Goal: Transaction & Acquisition: Obtain resource

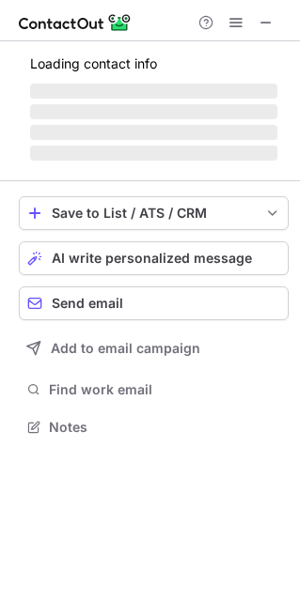
scroll to position [408, 300]
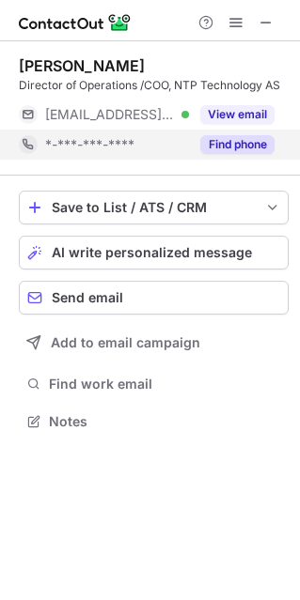
click at [225, 141] on button "Find phone" at bounding box center [237, 144] width 74 height 19
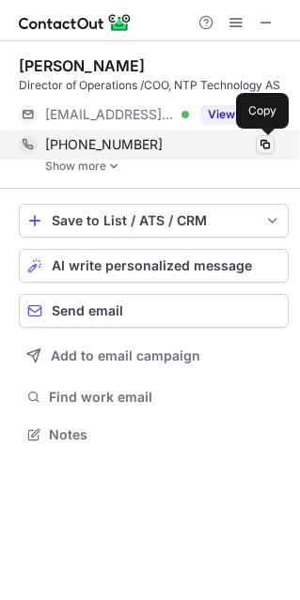
click at [261, 144] on span at bounding box center [264, 144] width 15 height 15
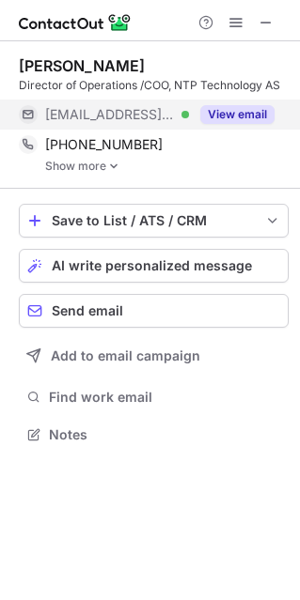
click at [240, 116] on button "View email" at bounding box center [237, 114] width 74 height 19
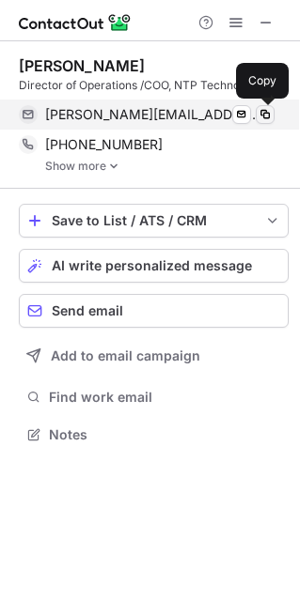
click at [258, 117] on span at bounding box center [264, 114] width 15 height 15
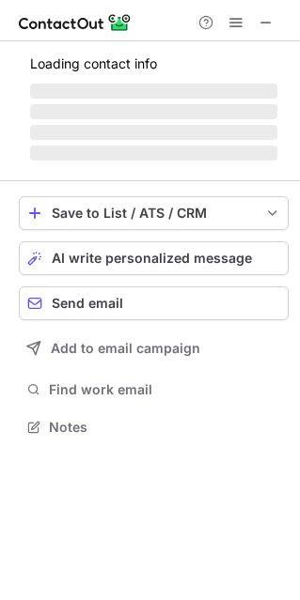
scroll to position [438, 300]
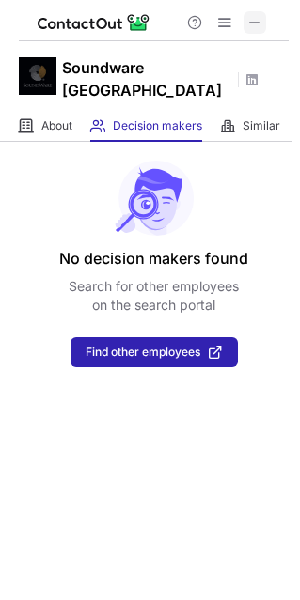
click at [259, 20] on span at bounding box center [254, 22] width 15 height 15
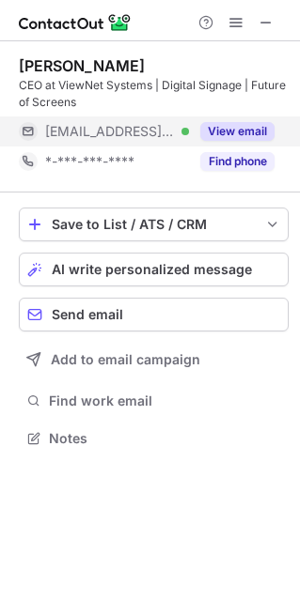
scroll to position [425, 300]
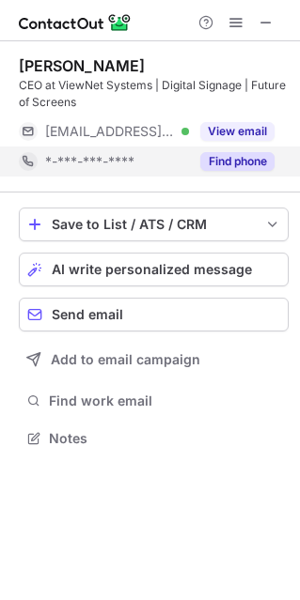
click at [231, 164] on button "Find phone" at bounding box center [237, 161] width 74 height 19
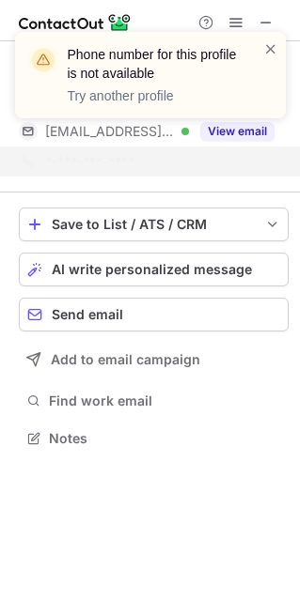
click at [235, 133] on div "Phone number for this profile is not available Try another profile" at bounding box center [150, 82] width 301 height 139
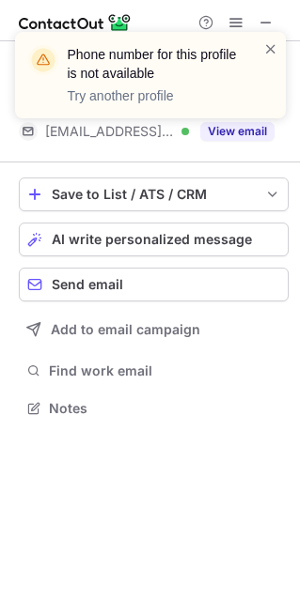
scroll to position [9, 9]
click at [268, 44] on span at bounding box center [270, 48] width 15 height 19
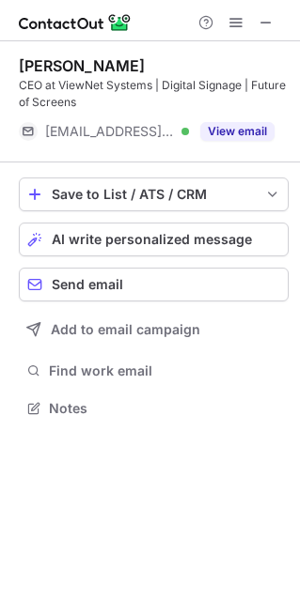
click at [234, 132] on div "Phone number for this profile is not available Try another profile Lars Dalvig …" at bounding box center [150, 300] width 300 height 600
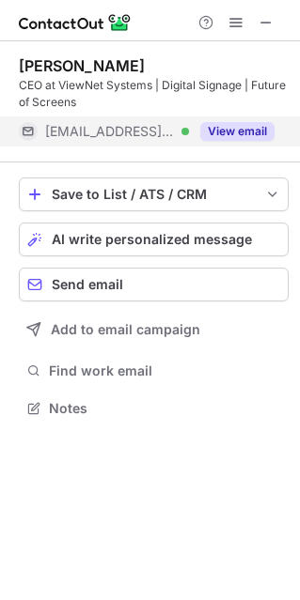
click at [221, 127] on button "View email" at bounding box center [237, 131] width 74 height 19
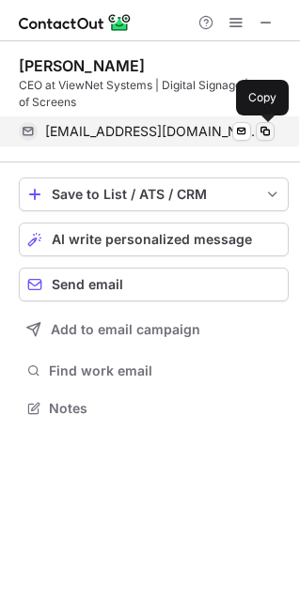
click at [264, 132] on span at bounding box center [264, 131] width 15 height 15
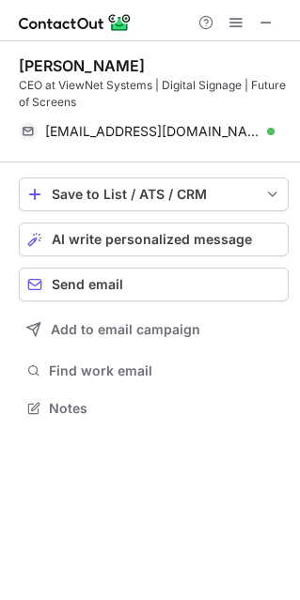
scroll to position [395, 300]
click at [263, 21] on span at bounding box center [265, 22] width 15 height 15
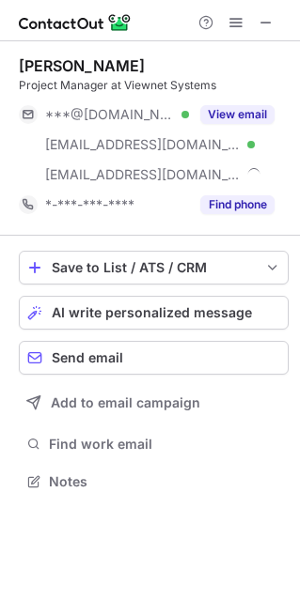
scroll to position [469, 300]
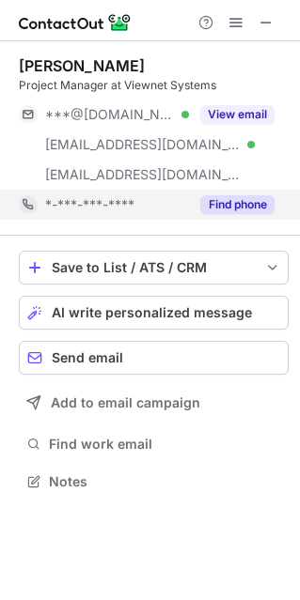
click at [240, 205] on button "Find phone" at bounding box center [237, 204] width 74 height 19
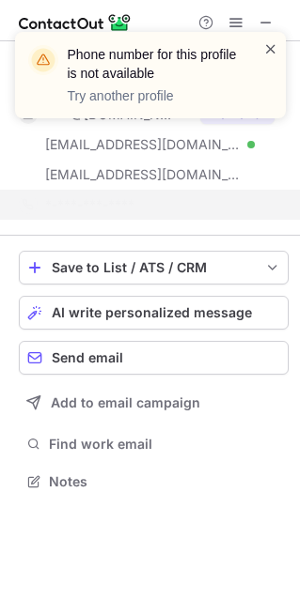
click at [271, 51] on span at bounding box center [270, 48] width 15 height 19
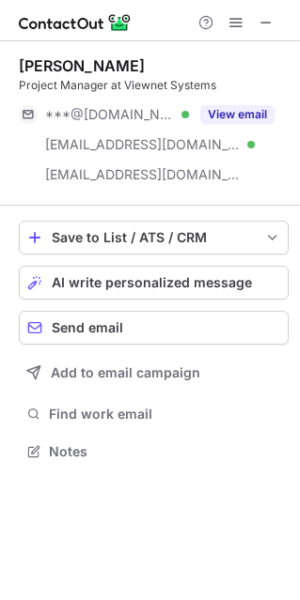
scroll to position [9, 9]
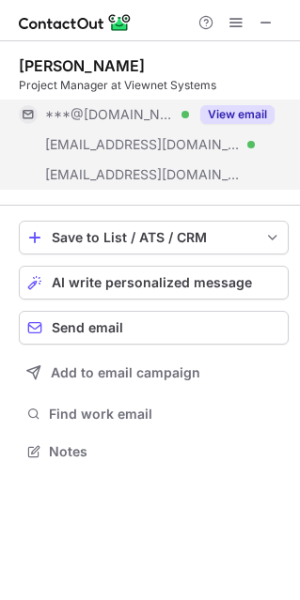
click at [232, 113] on button "View email" at bounding box center [237, 114] width 74 height 19
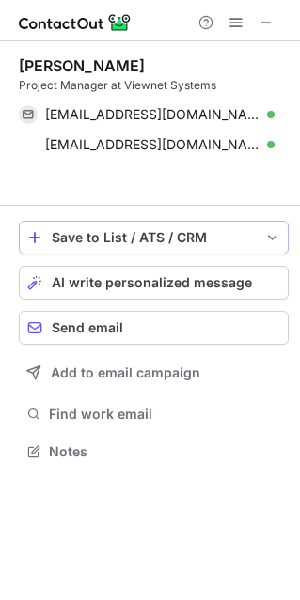
scroll to position [408, 300]
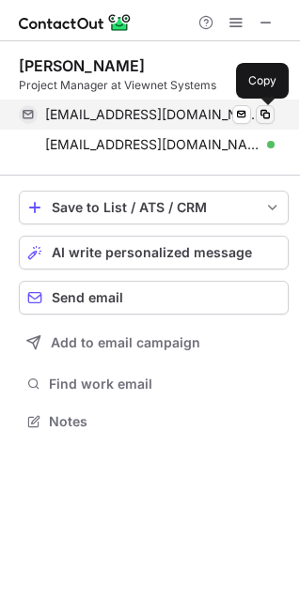
click at [266, 114] on span at bounding box center [264, 114] width 15 height 15
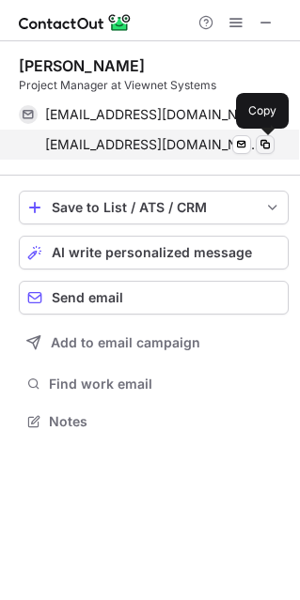
click at [269, 145] on span at bounding box center [264, 144] width 15 height 15
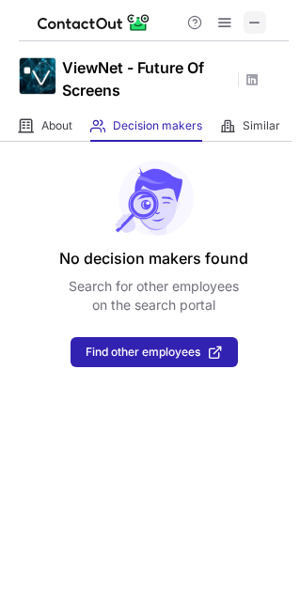
click at [257, 16] on span at bounding box center [254, 22] width 15 height 15
